Goal: Communication & Community: Answer question/provide support

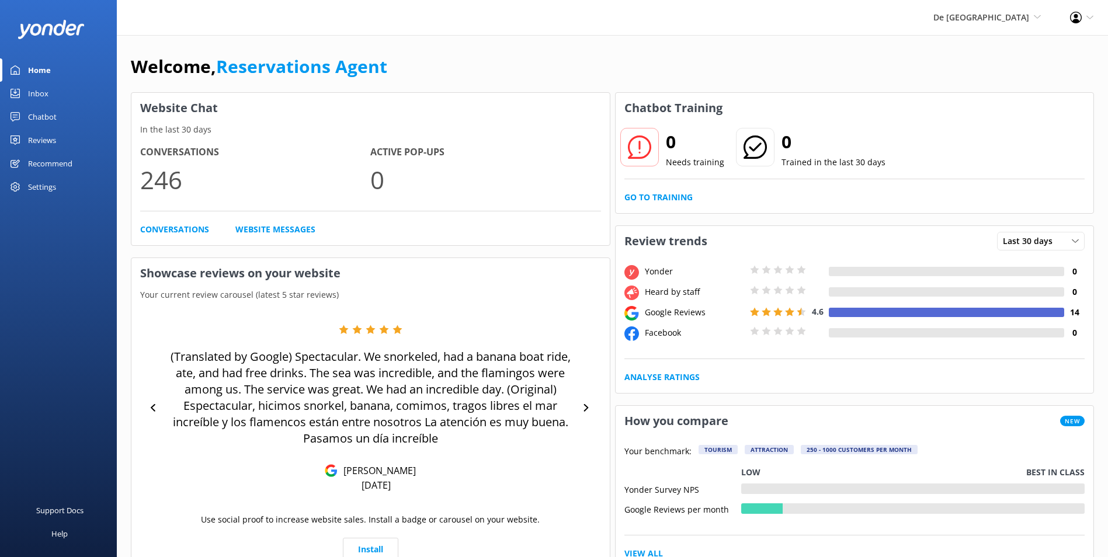
click at [37, 92] on div "Inbox" at bounding box center [38, 93] width 20 height 23
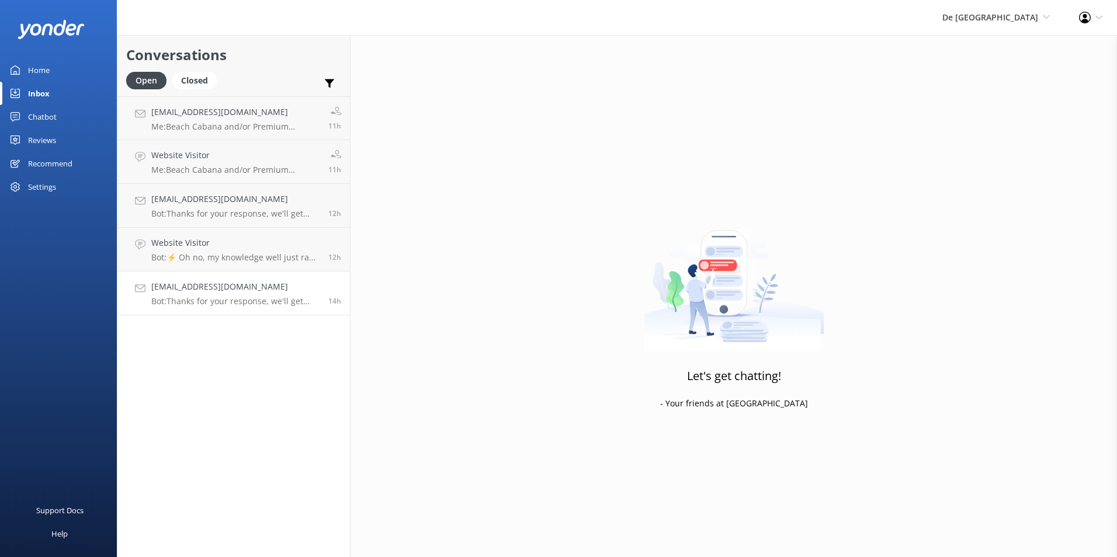
click at [252, 304] on p "Bot: Thanks for your response, we'll get back to you as soon as we can during o…" at bounding box center [235, 301] width 168 height 11
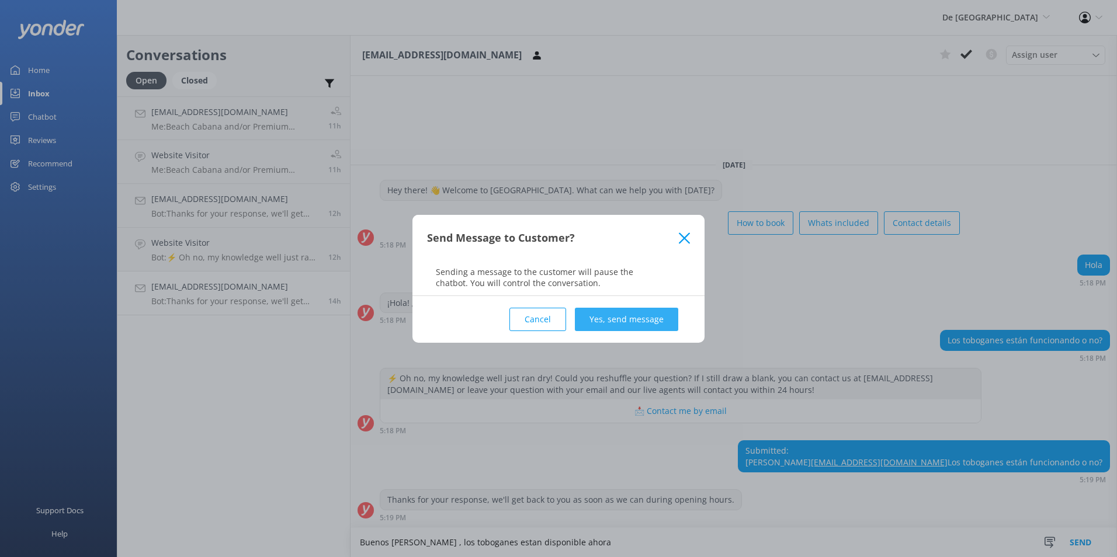
type textarea "Buenos [PERSON_NAME] , los toboganes estan disponible ahora"
click at [665, 318] on button "Yes, send message" at bounding box center [626, 319] width 103 height 23
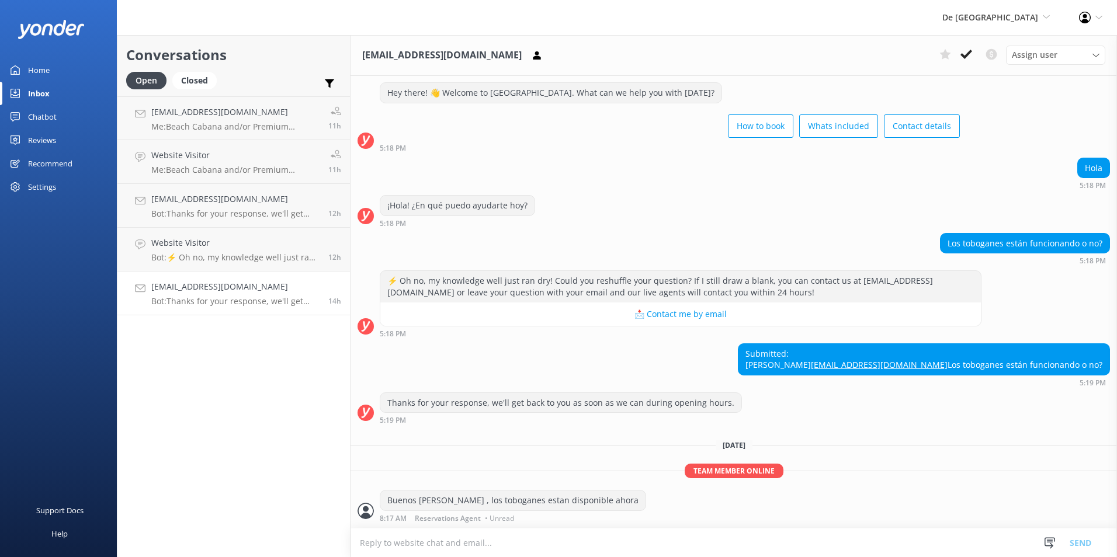
scroll to position [47, 0]
click at [969, 55] on icon at bounding box center [966, 54] width 12 height 12
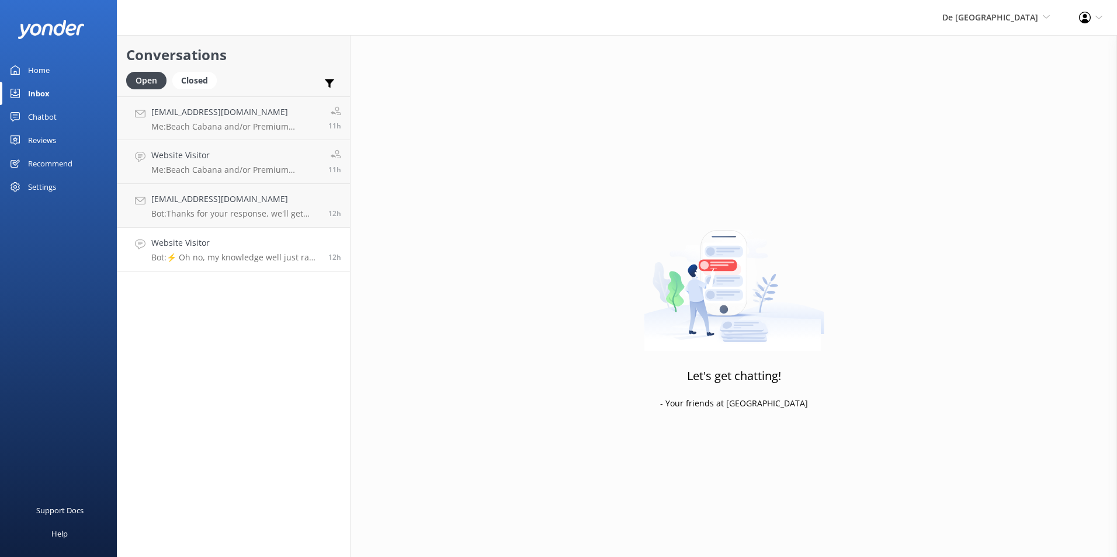
click at [193, 258] on p "Bot: ⚡ Oh no, my knowledge well just ran dry! Could you reshuffle your question…" at bounding box center [235, 257] width 168 height 11
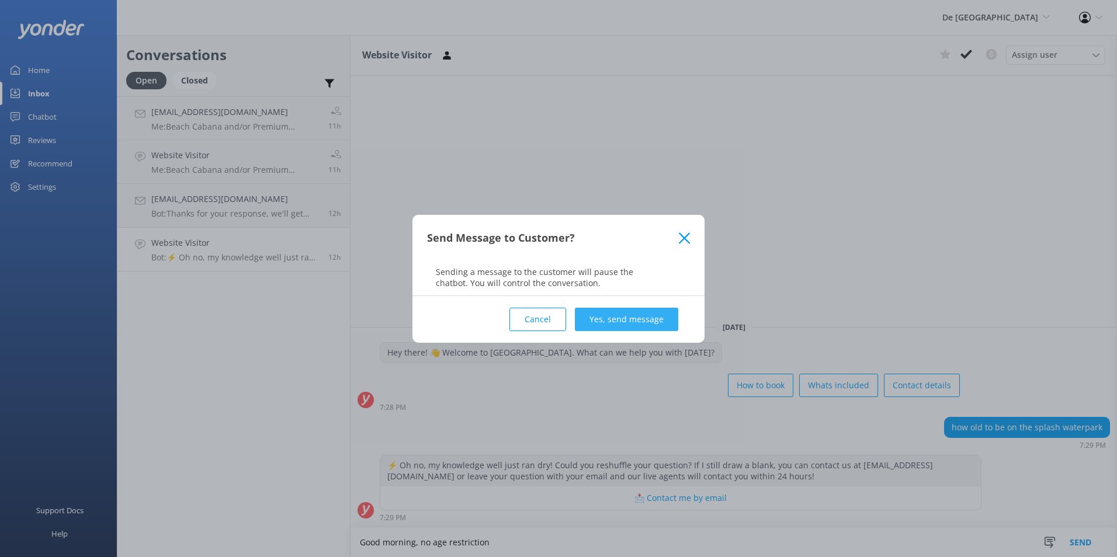
type textarea "Good morning, no age restriction"
click at [604, 317] on button "Yes, send message" at bounding box center [626, 319] width 103 height 23
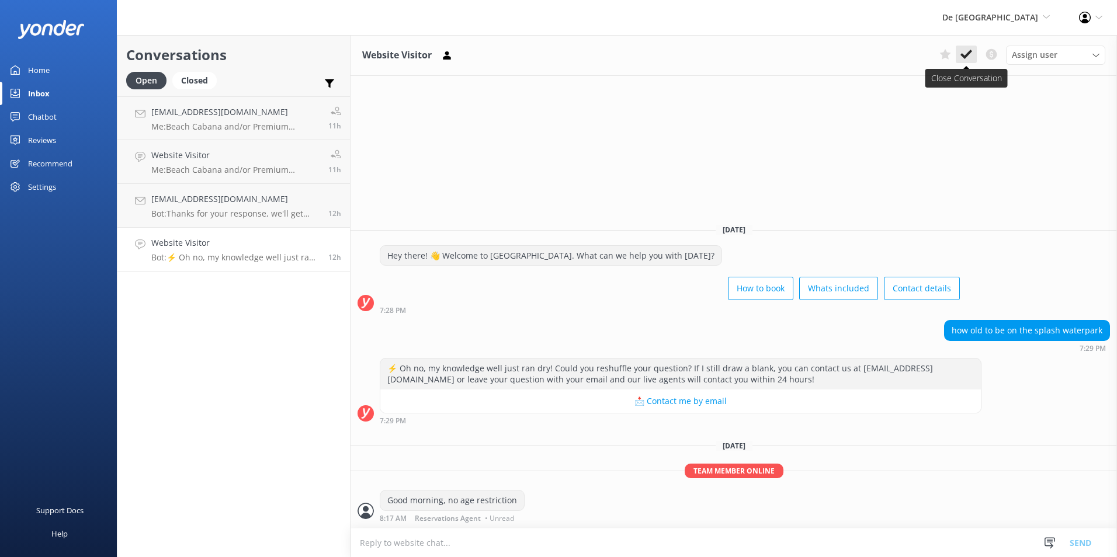
click at [971, 53] on use at bounding box center [966, 54] width 12 height 9
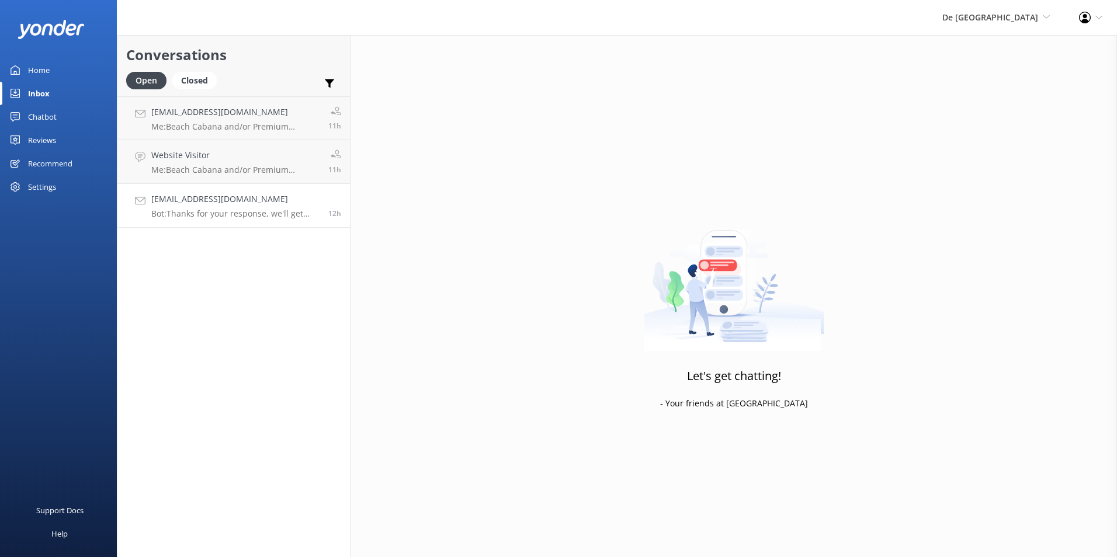
click at [252, 209] on p "Bot: Thanks for your response, we'll get back to you as soon as we can during o…" at bounding box center [235, 214] width 168 height 11
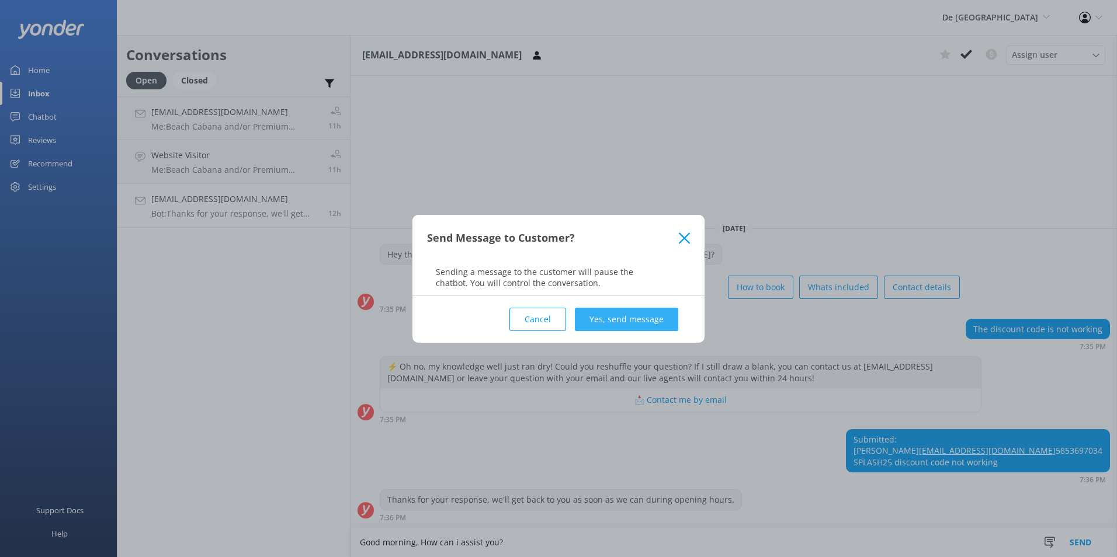
type textarea "Good morning, How can i assist you?"
click at [659, 308] on button "Yes, send message" at bounding box center [626, 319] width 103 height 23
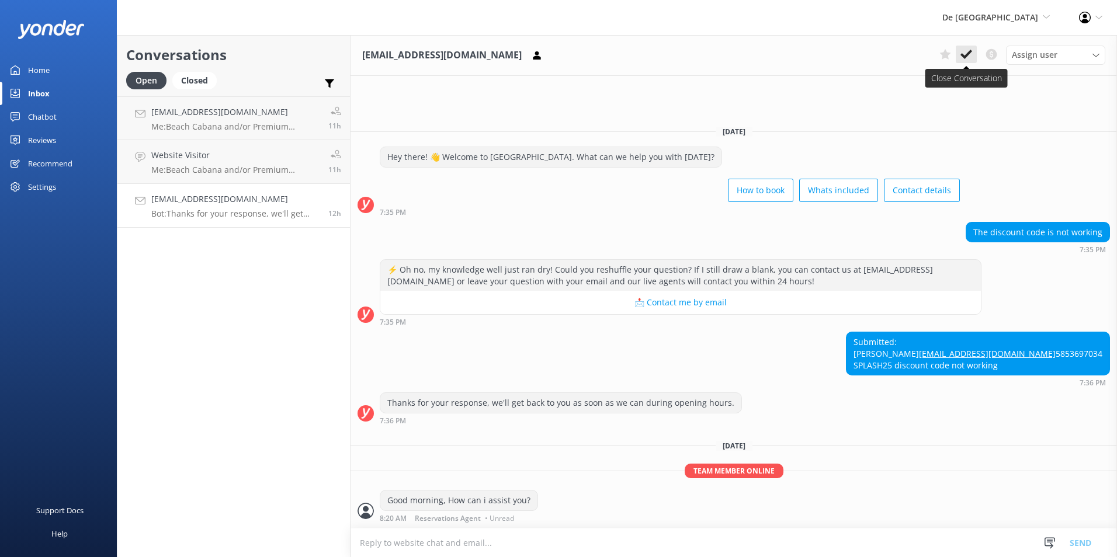
click at [961, 53] on icon at bounding box center [966, 54] width 12 height 12
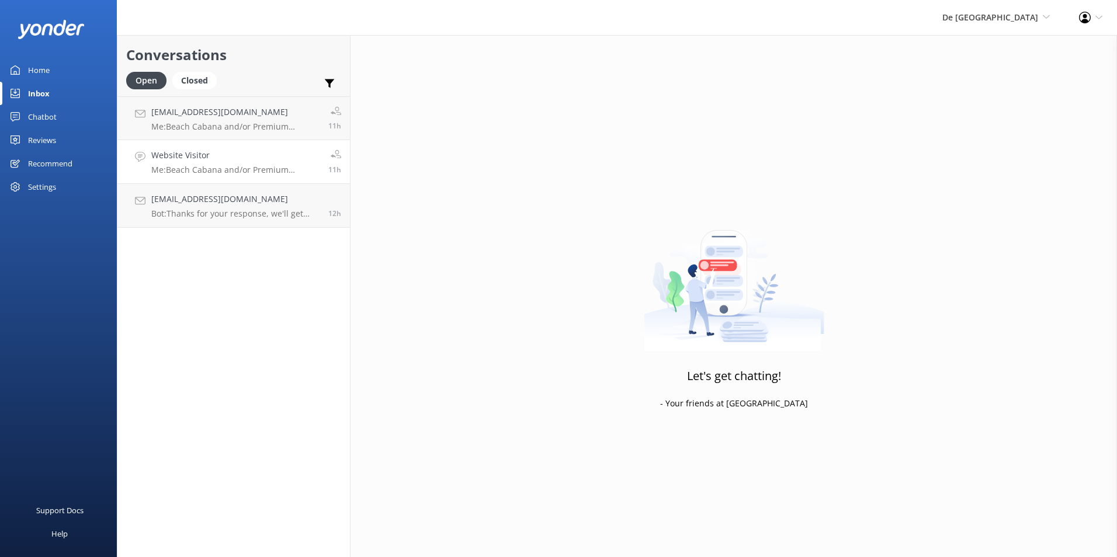
click at [234, 168] on p "Me: Beach Cabana and/or Premium Seating areas are considered upgraded experienc…" at bounding box center [235, 170] width 168 height 11
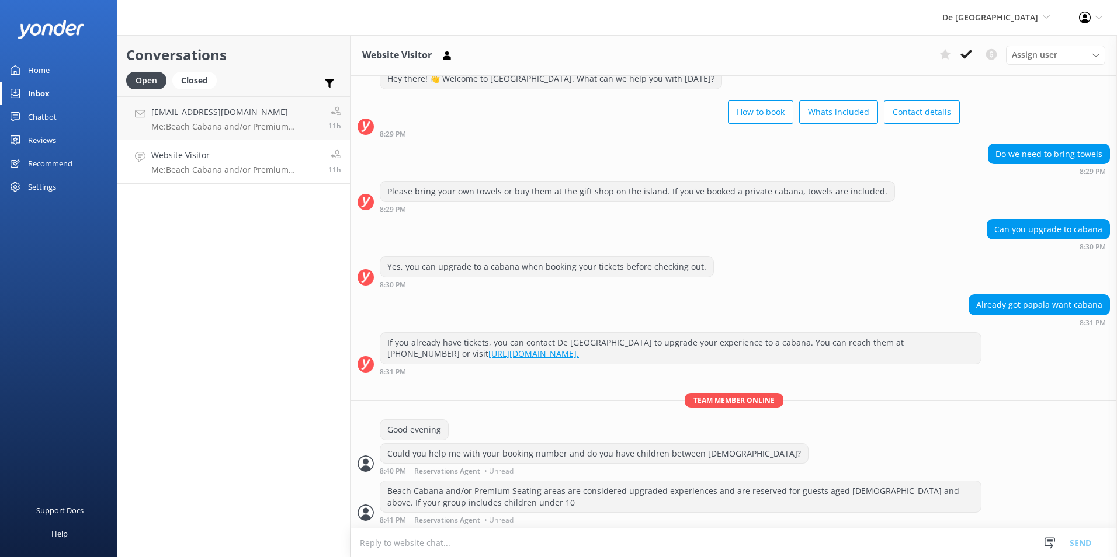
scroll to position [40, 0]
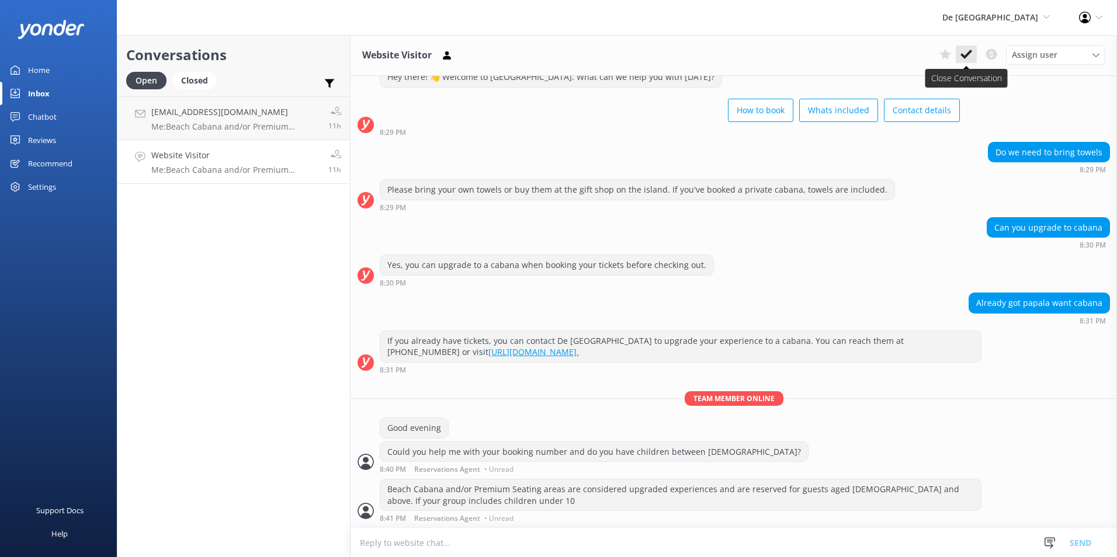
click at [968, 49] on icon at bounding box center [966, 54] width 12 height 12
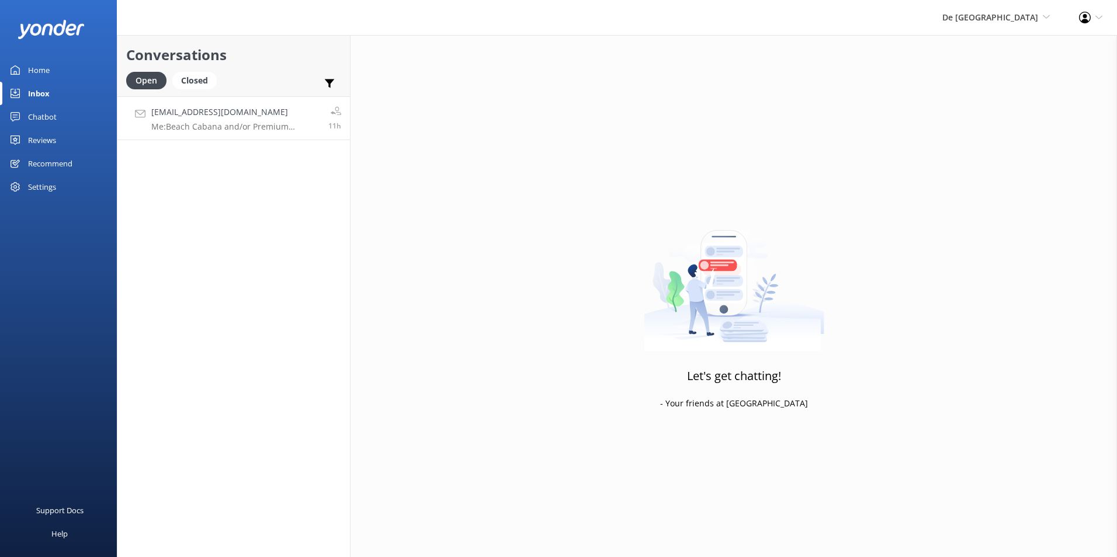
click at [241, 118] on h4 "[EMAIL_ADDRESS][DOMAIN_NAME]" at bounding box center [235, 112] width 168 height 13
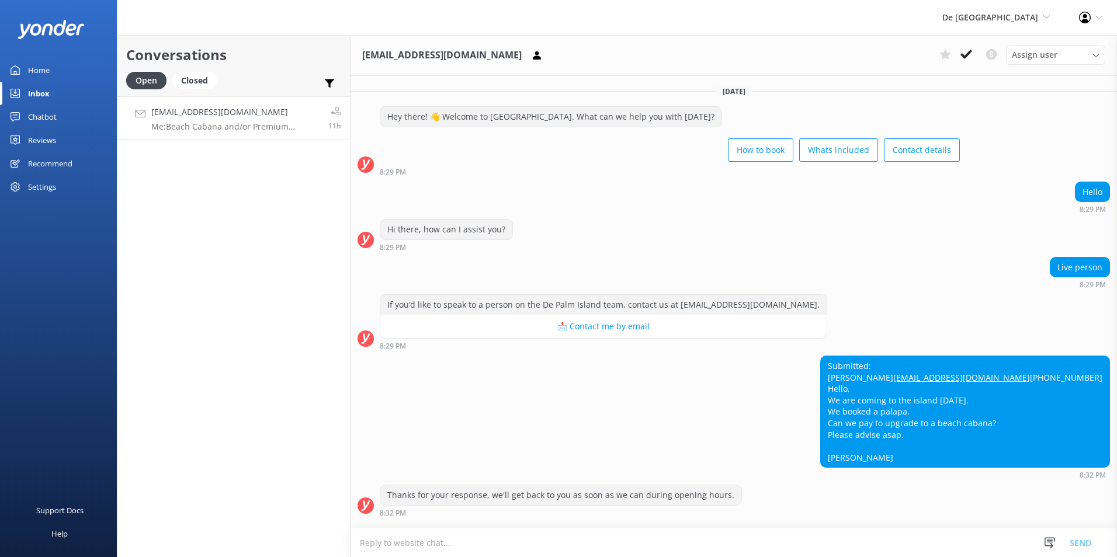
scroll to position [130, 0]
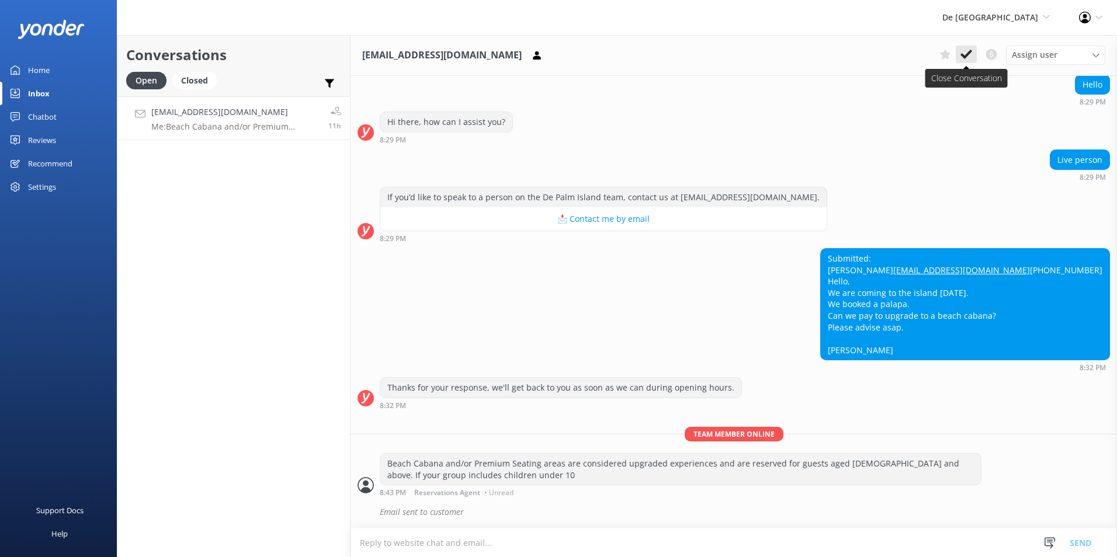
click at [968, 54] on use at bounding box center [966, 54] width 12 height 9
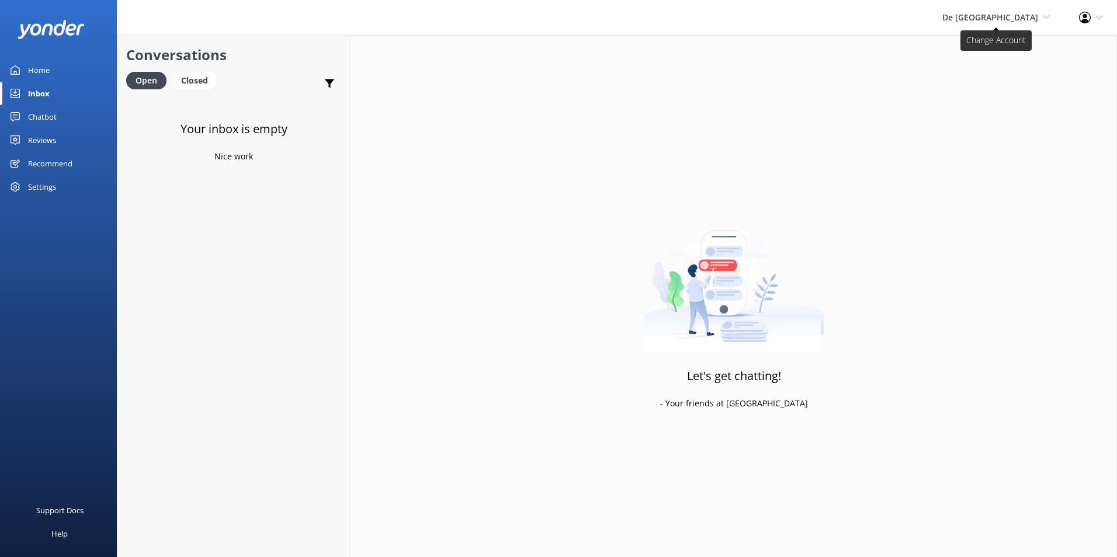
click at [999, 15] on span "De [GEOGRAPHIC_DATA]" at bounding box center [990, 17] width 96 height 11
click at [986, 76] on link "Aruba's Activities Expert" at bounding box center [1006, 78] width 117 height 28
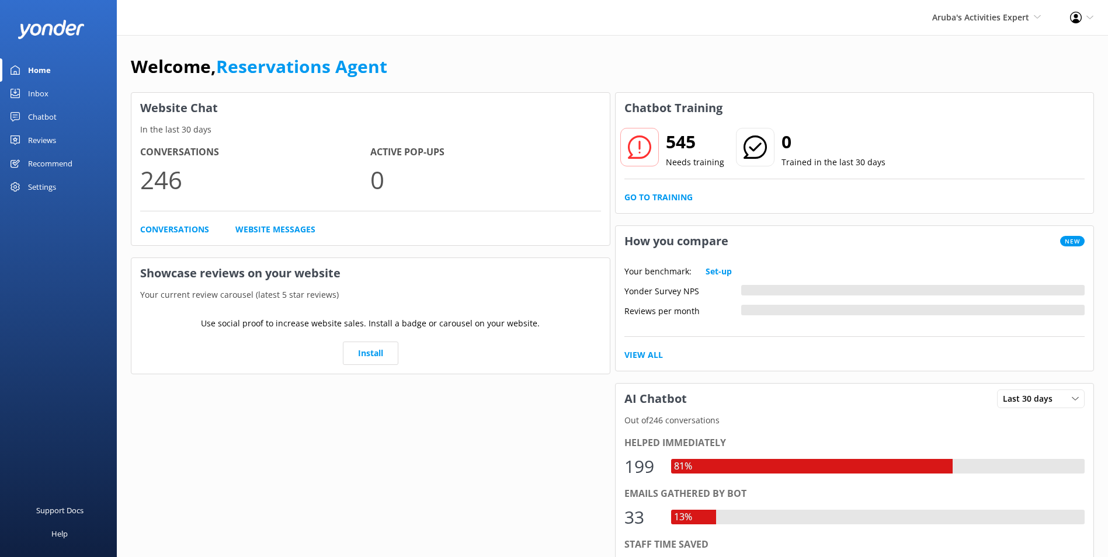
click at [46, 96] on div "Inbox" at bounding box center [38, 93] width 20 height 23
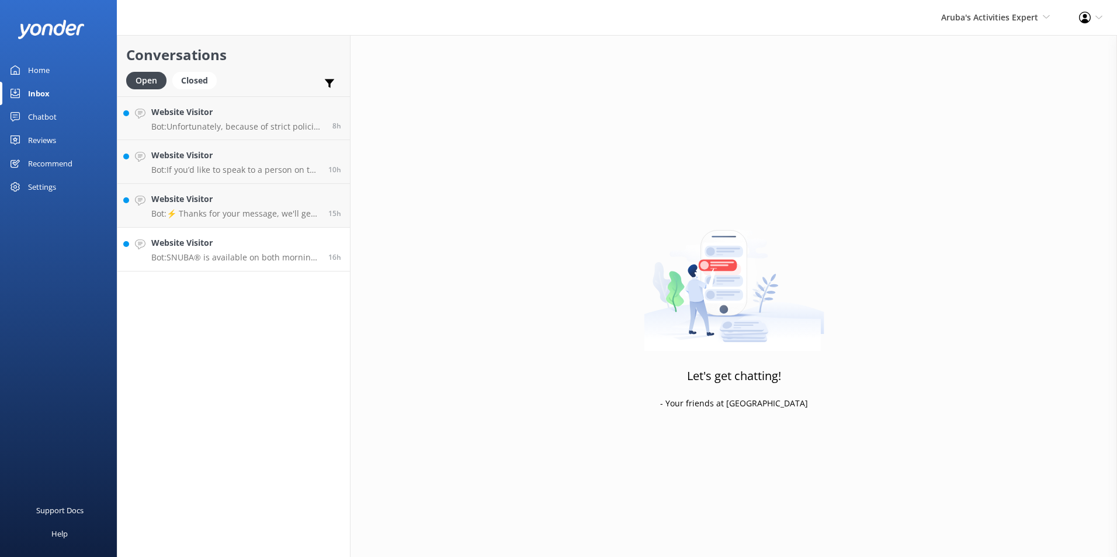
click at [192, 244] on h4 "Website Visitor" at bounding box center [235, 243] width 168 height 13
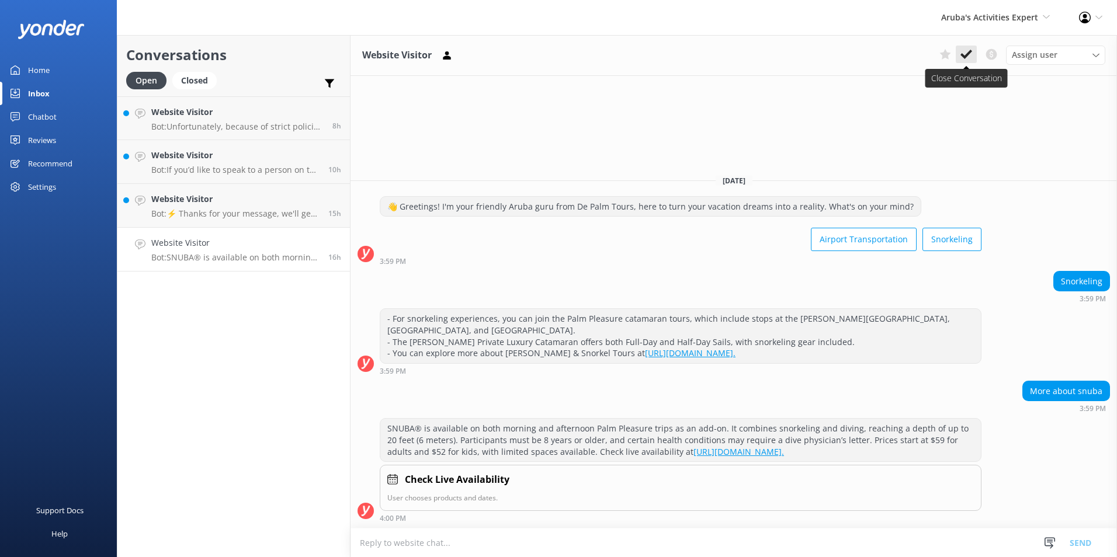
click at [963, 51] on icon at bounding box center [966, 54] width 12 height 12
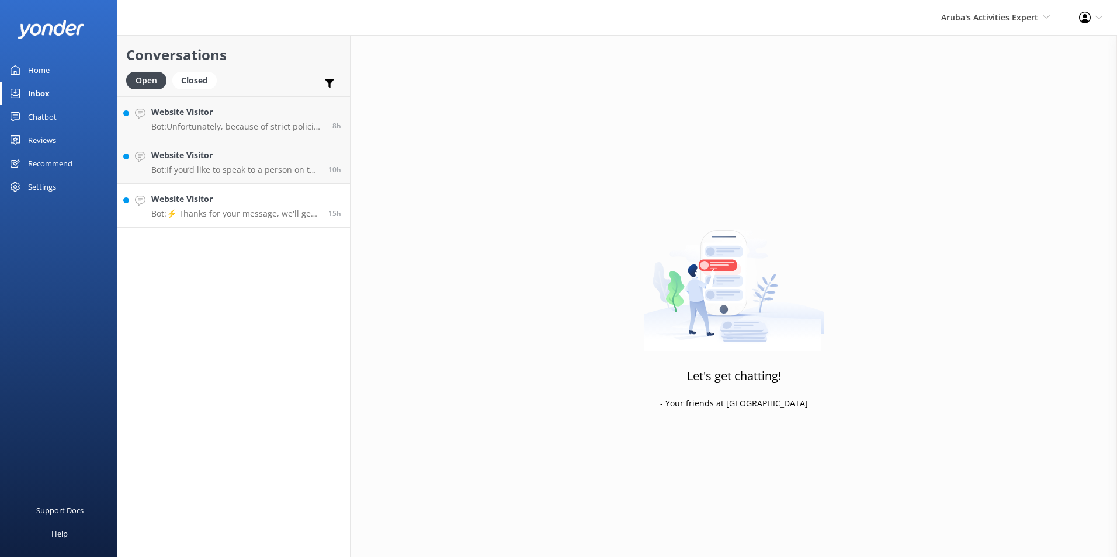
click at [232, 206] on div "Website Visitor Bot: ⚡ Thanks for your message, we'll get back to you as soon a…" at bounding box center [235, 206] width 168 height 26
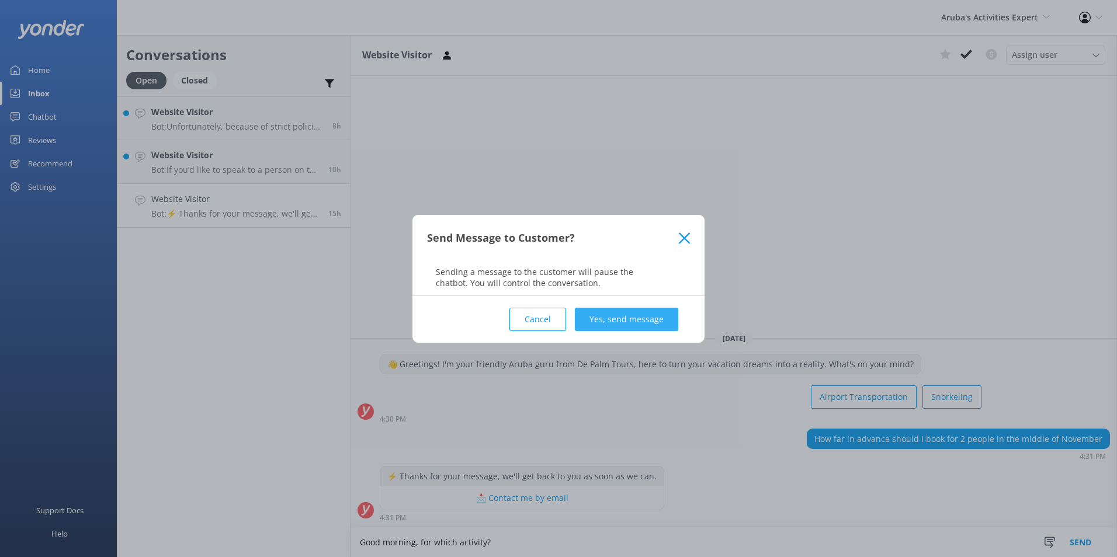
type textarea "Good morning, for which activity?"
click at [645, 310] on button "Yes, send message" at bounding box center [626, 319] width 103 height 23
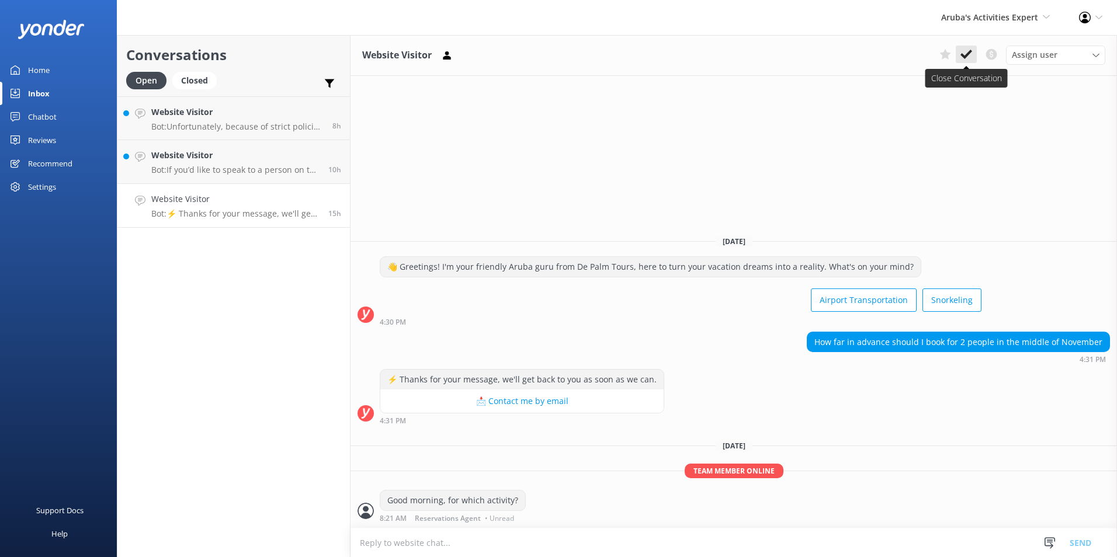
click at [972, 50] on button at bounding box center [966, 55] width 21 height 18
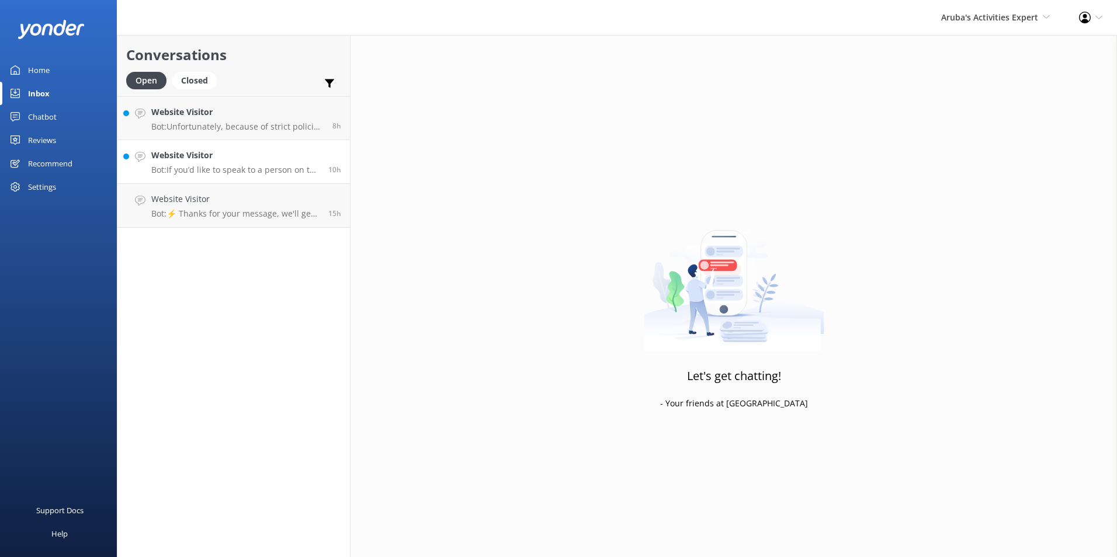
click at [246, 160] on h4 "Website Visitor" at bounding box center [235, 155] width 168 height 13
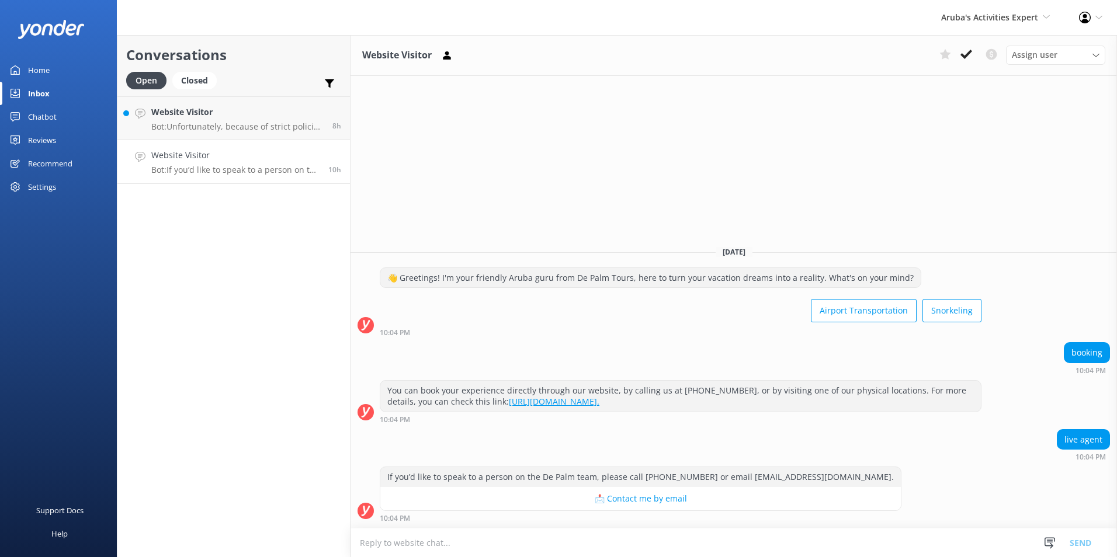
click at [966, 55] on use at bounding box center [966, 54] width 12 height 9
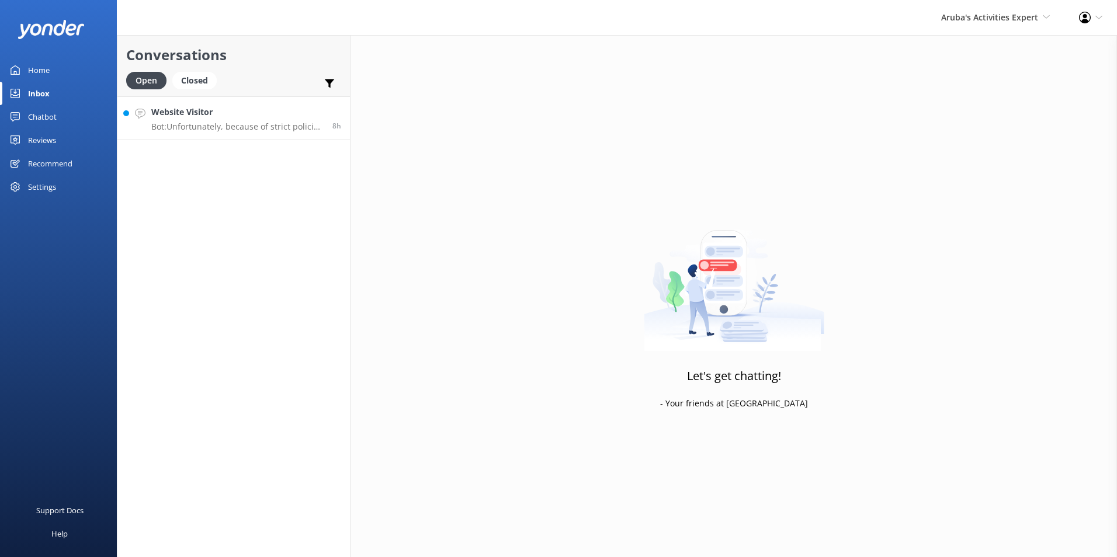
click at [227, 122] on p "Bot: Unfortunately, because of strict policies we have with the cruise lines, w…" at bounding box center [237, 126] width 172 height 11
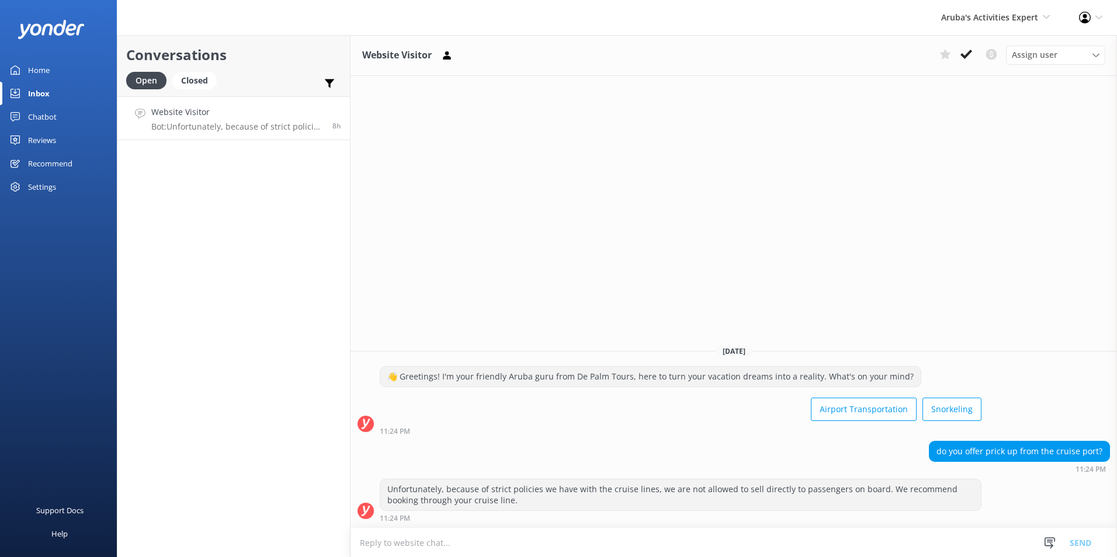
click at [961, 54] on icon at bounding box center [966, 54] width 12 height 12
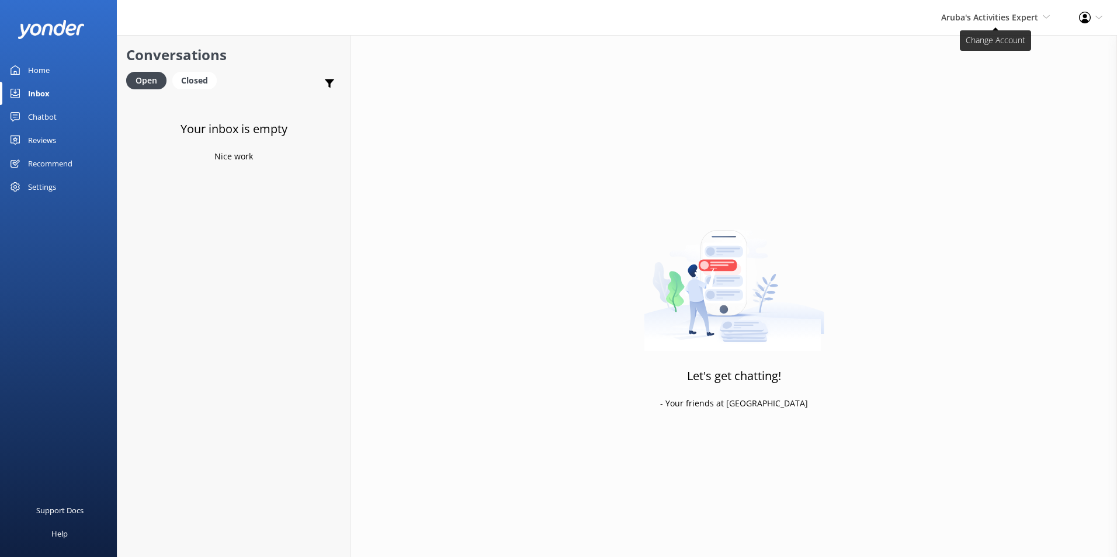
click at [1017, 13] on span "Aruba's Activities Expert" at bounding box center [989, 17] width 97 height 11
click at [970, 100] on link "The Captain" at bounding box center [1006, 106] width 117 height 28
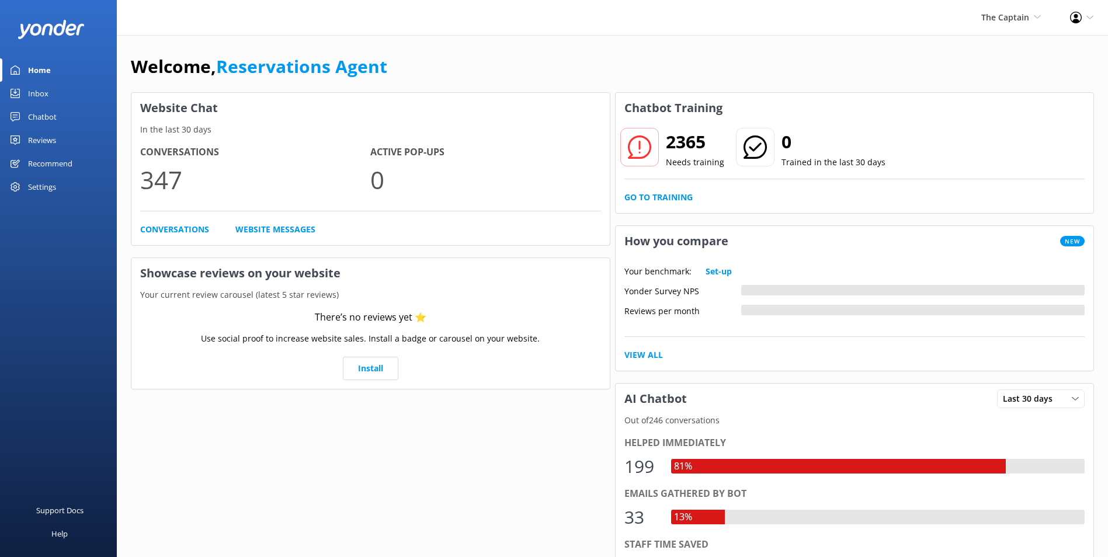
click at [35, 92] on div "Inbox" at bounding box center [38, 93] width 20 height 23
